Goal: Task Accomplishment & Management: Manage account settings

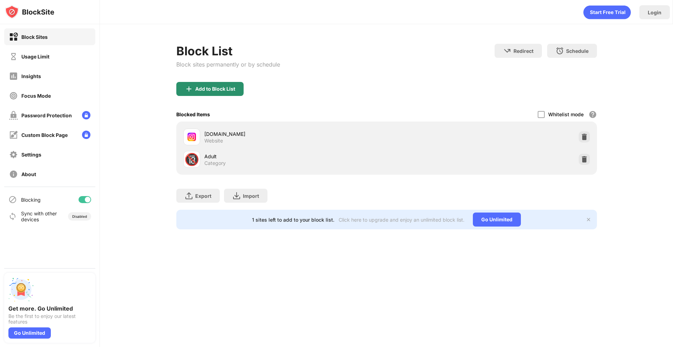
click at [215, 95] on div "Add to Block List" at bounding box center [209, 89] width 67 height 14
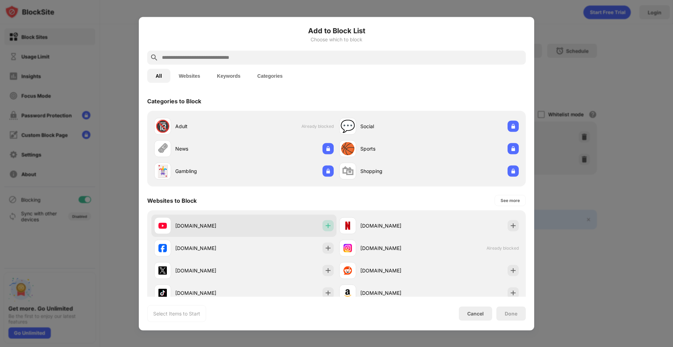
drag, startPoint x: 325, startPoint y: 226, endPoint x: 323, endPoint y: 229, distance: 4.0
click at [325, 226] on img at bounding box center [328, 225] width 7 height 7
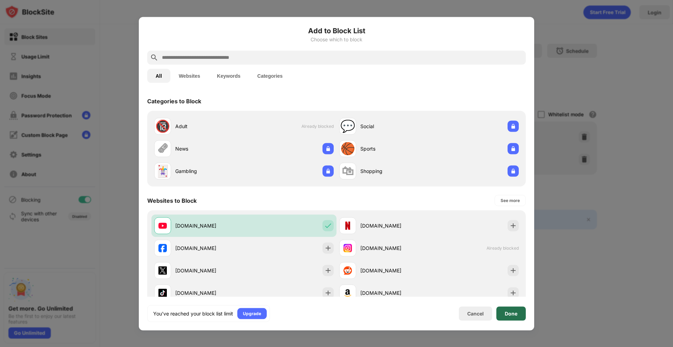
click at [507, 317] on div "Done" at bounding box center [510, 314] width 29 height 14
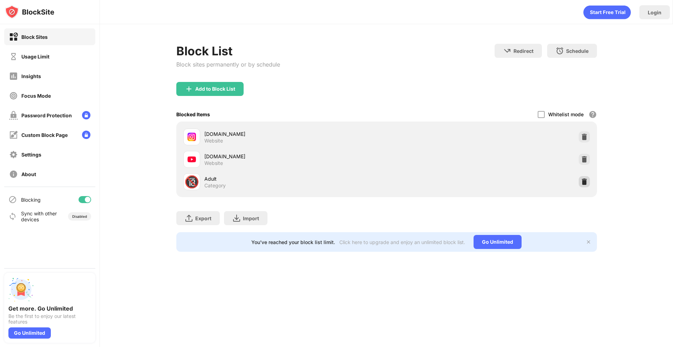
drag, startPoint x: 584, startPoint y: 183, endPoint x: 577, endPoint y: 184, distance: 7.1
click at [585, 183] on img at bounding box center [584, 181] width 7 height 7
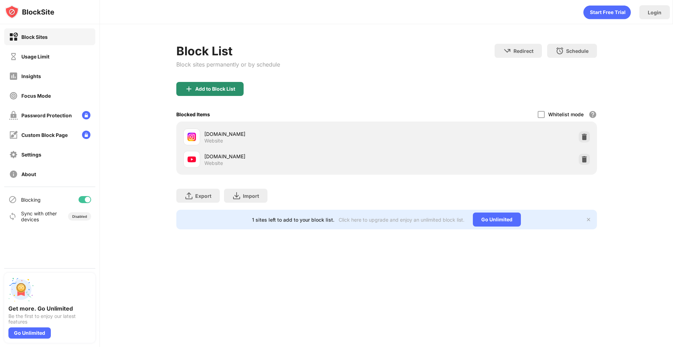
click at [236, 87] on div "Add to Block List" at bounding box center [209, 89] width 67 height 14
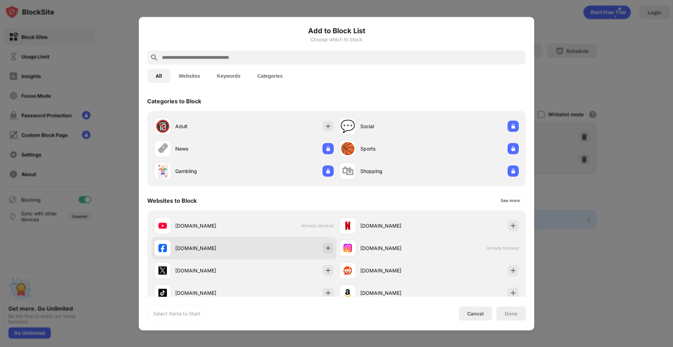
click at [197, 250] on div "[DOMAIN_NAME]" at bounding box center [209, 248] width 69 height 7
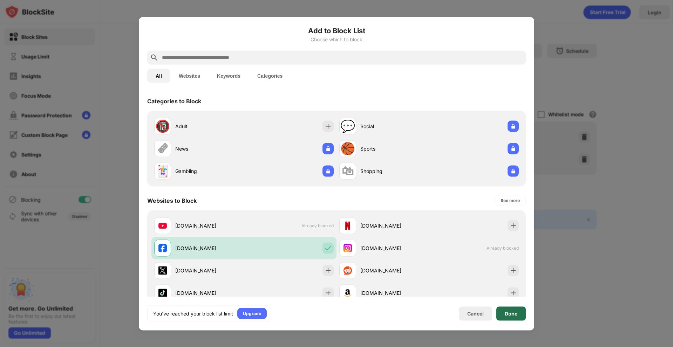
click at [512, 310] on div "Done" at bounding box center [510, 314] width 29 height 14
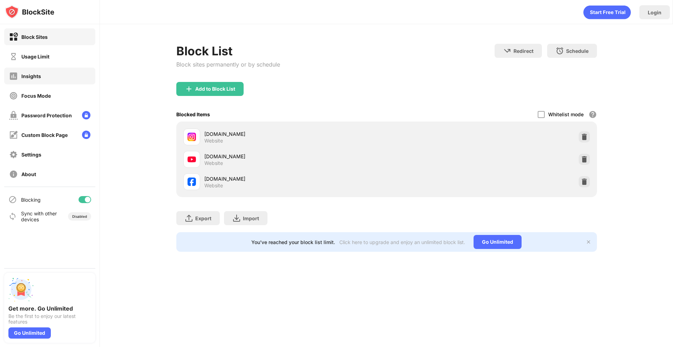
click at [54, 78] on div "Insights" at bounding box center [49, 76] width 91 height 17
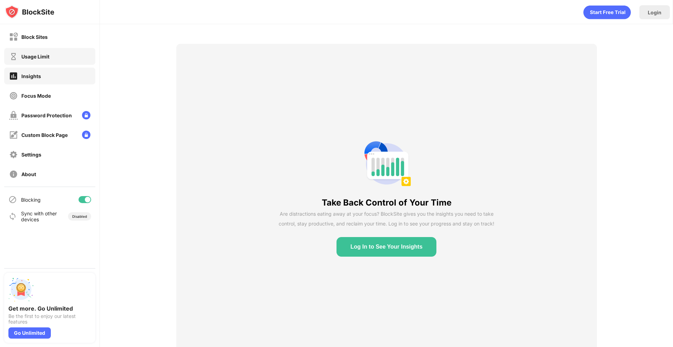
click at [53, 57] on div "Usage Limit" at bounding box center [49, 56] width 91 height 17
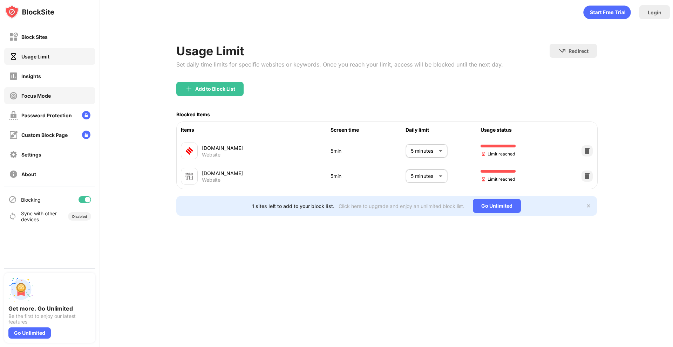
click at [32, 95] on div "Focus Mode" at bounding box center [35, 96] width 29 height 6
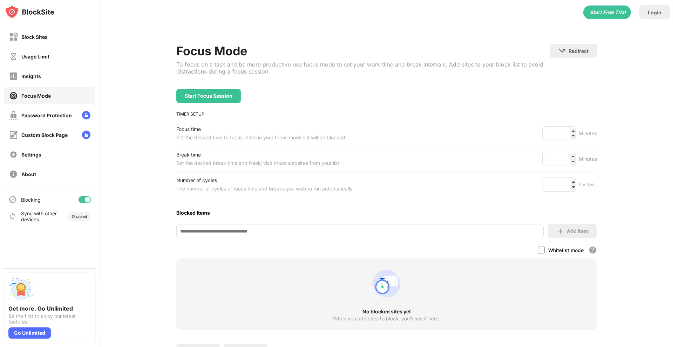
click at [215, 103] on div "Focus Mode To focus on a task and be more productive use focus mode to set your…" at bounding box center [386, 205] width 421 height 322
click at [215, 99] on div "Start Focus Session" at bounding box center [208, 96] width 65 height 14
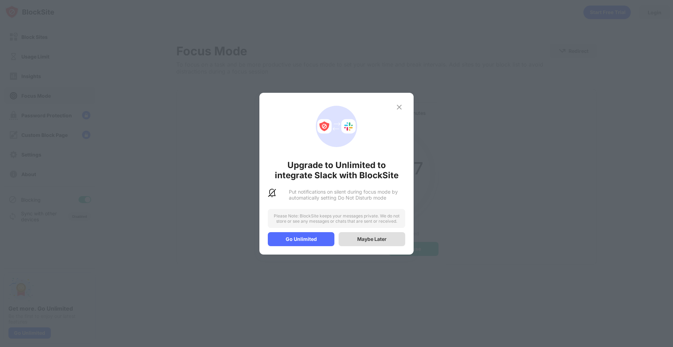
click at [361, 241] on div "Maybe Later" at bounding box center [371, 239] width 29 height 6
